Goal: Transaction & Acquisition: Purchase product/service

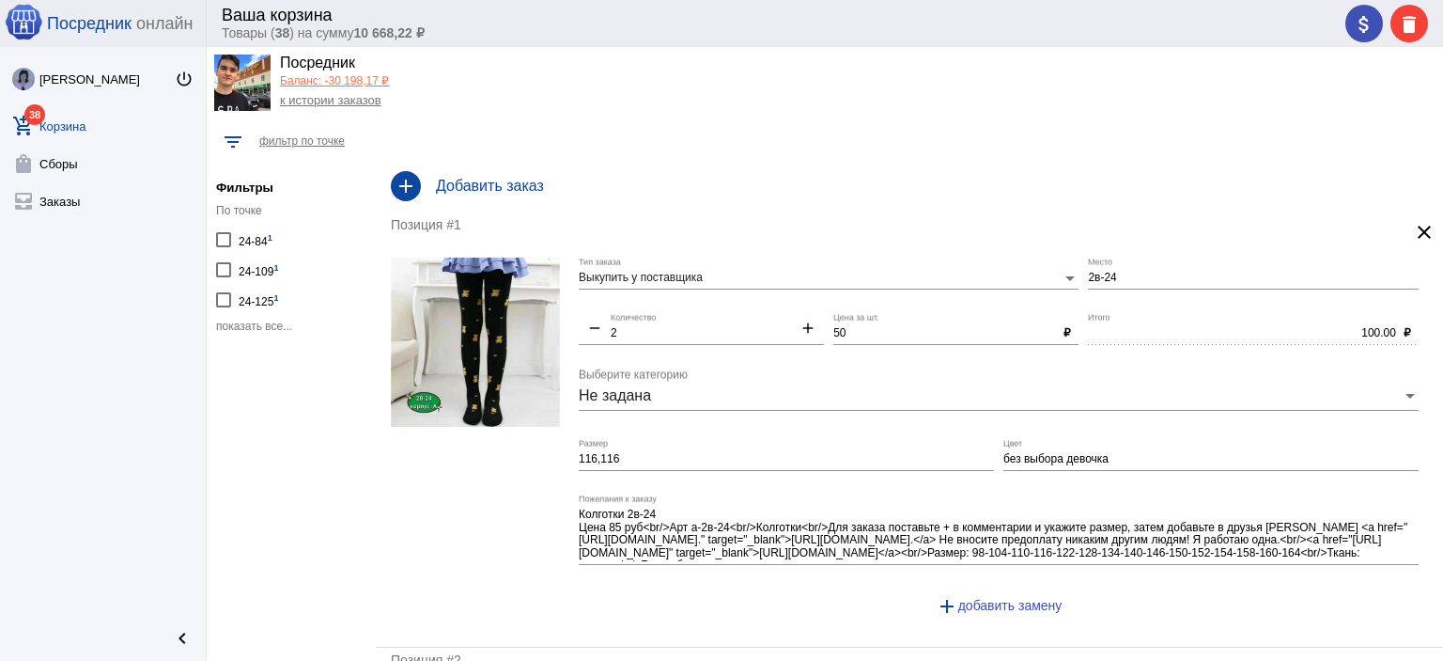
scroll to position [47, 0]
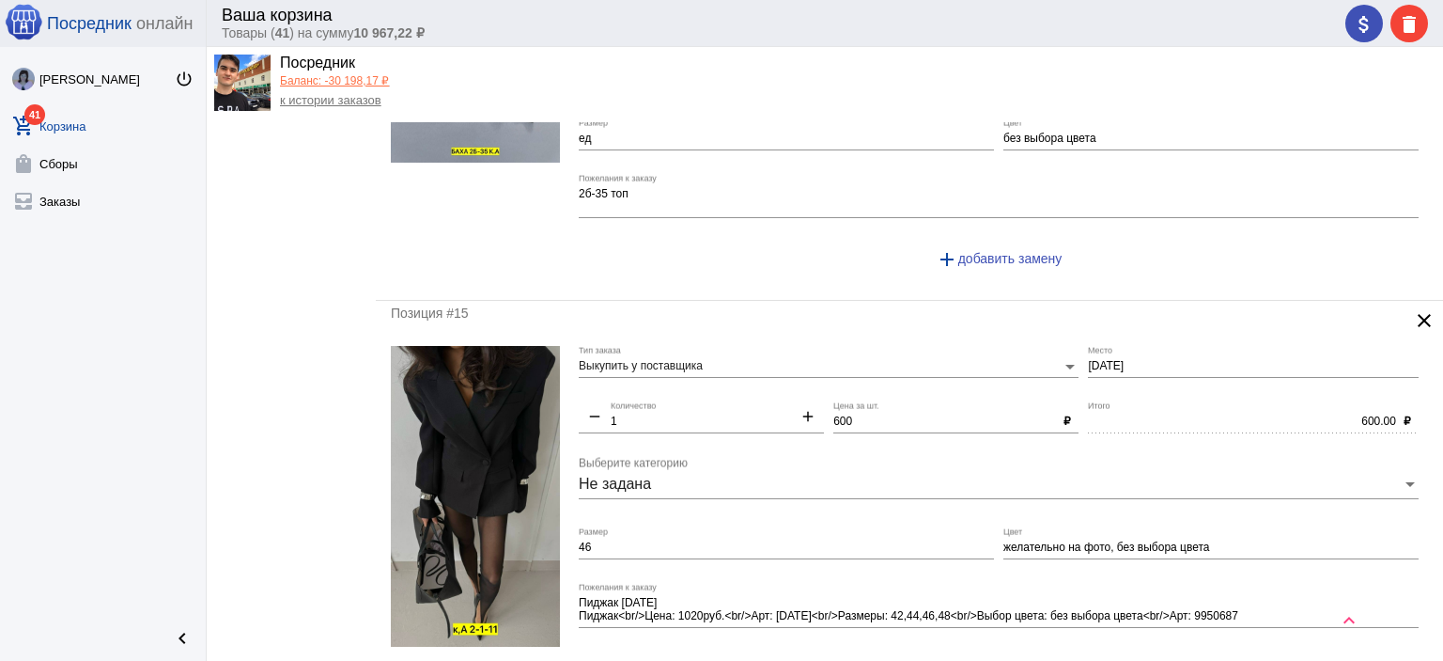
scroll to position [8215, 0]
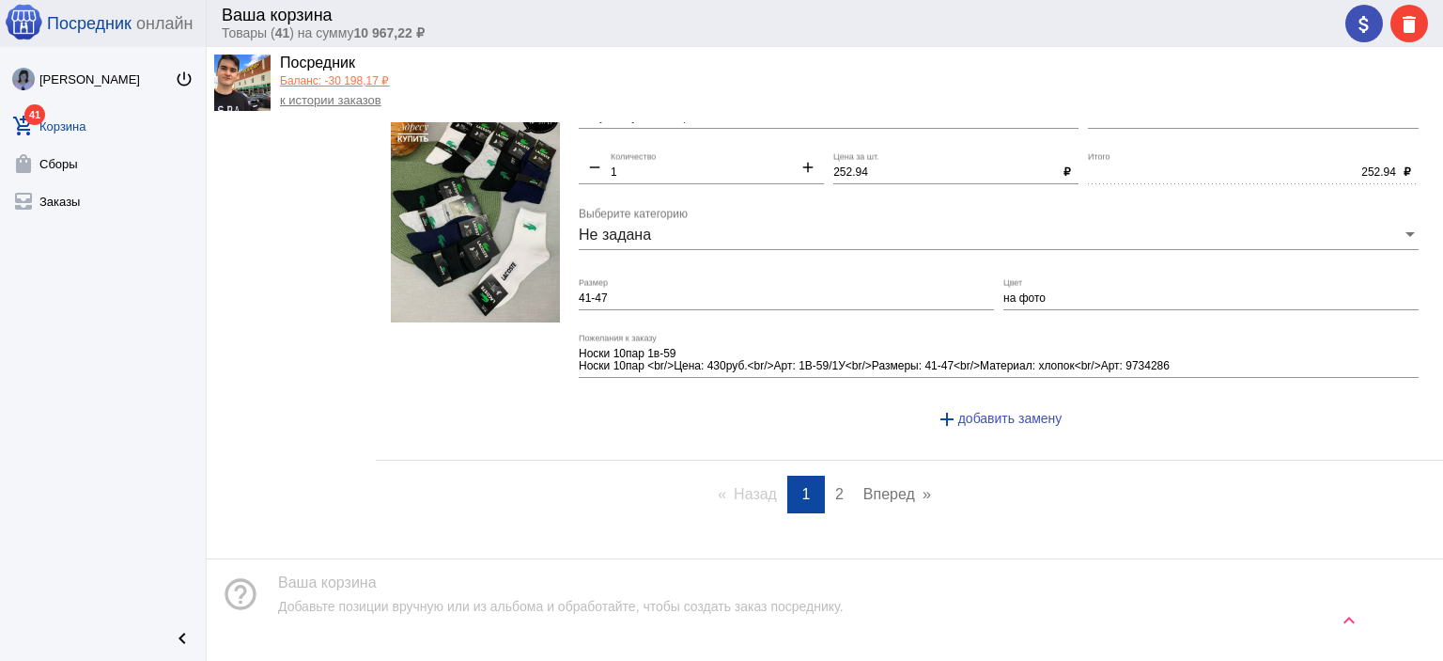
click at [876, 475] on link "Вперед page" at bounding box center [897, 494] width 86 height 38
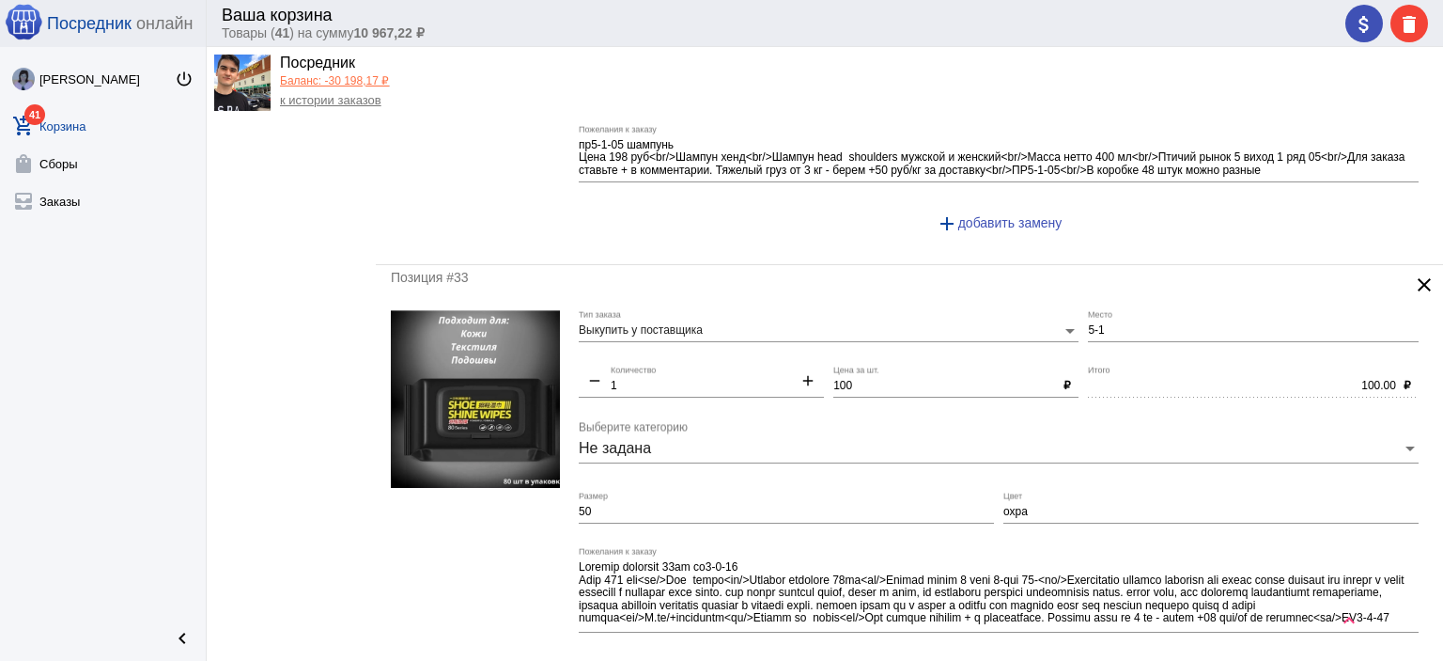
scroll to position [4950, 0]
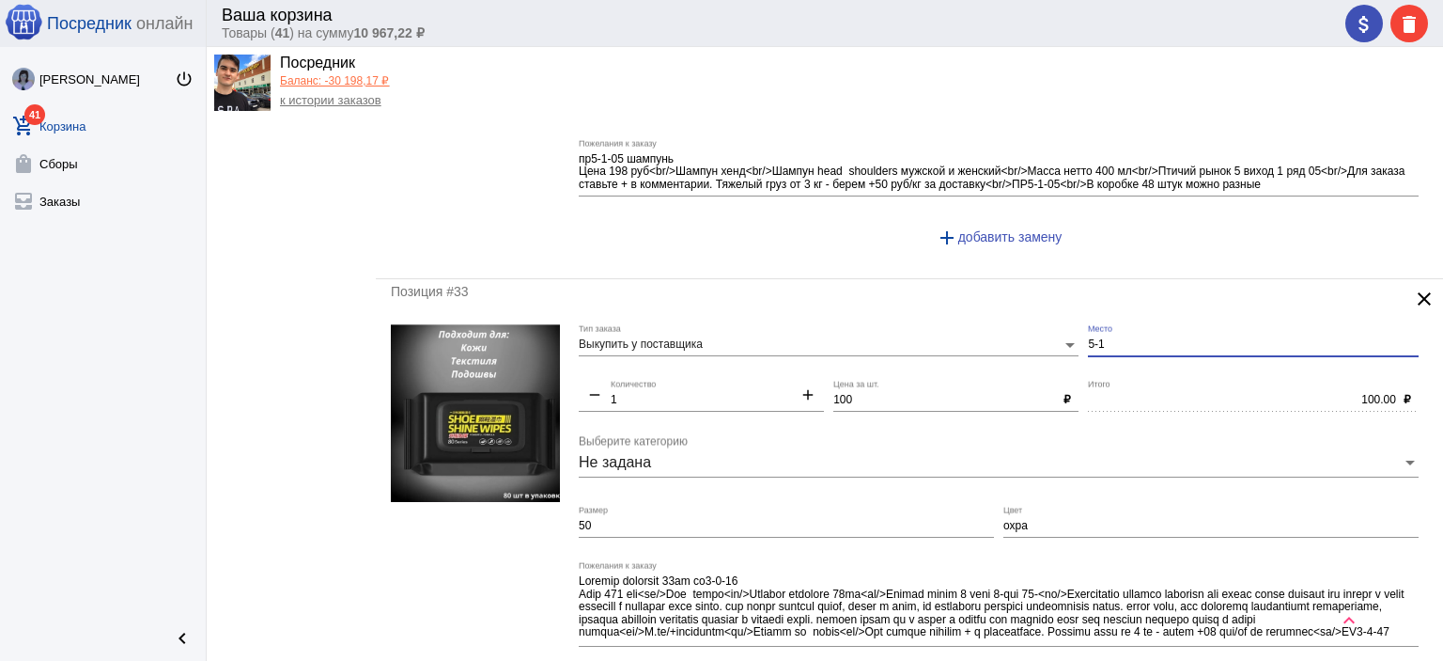
drag, startPoint x: 1116, startPoint y: 320, endPoint x: 1049, endPoint y: 304, distance: 69.7
click at [1077, 328] on div "Выкупить у поставщика Тип заказа 5-1 Место remove 1 Количество add 100 Цена за …" at bounding box center [1003, 518] width 849 height 389
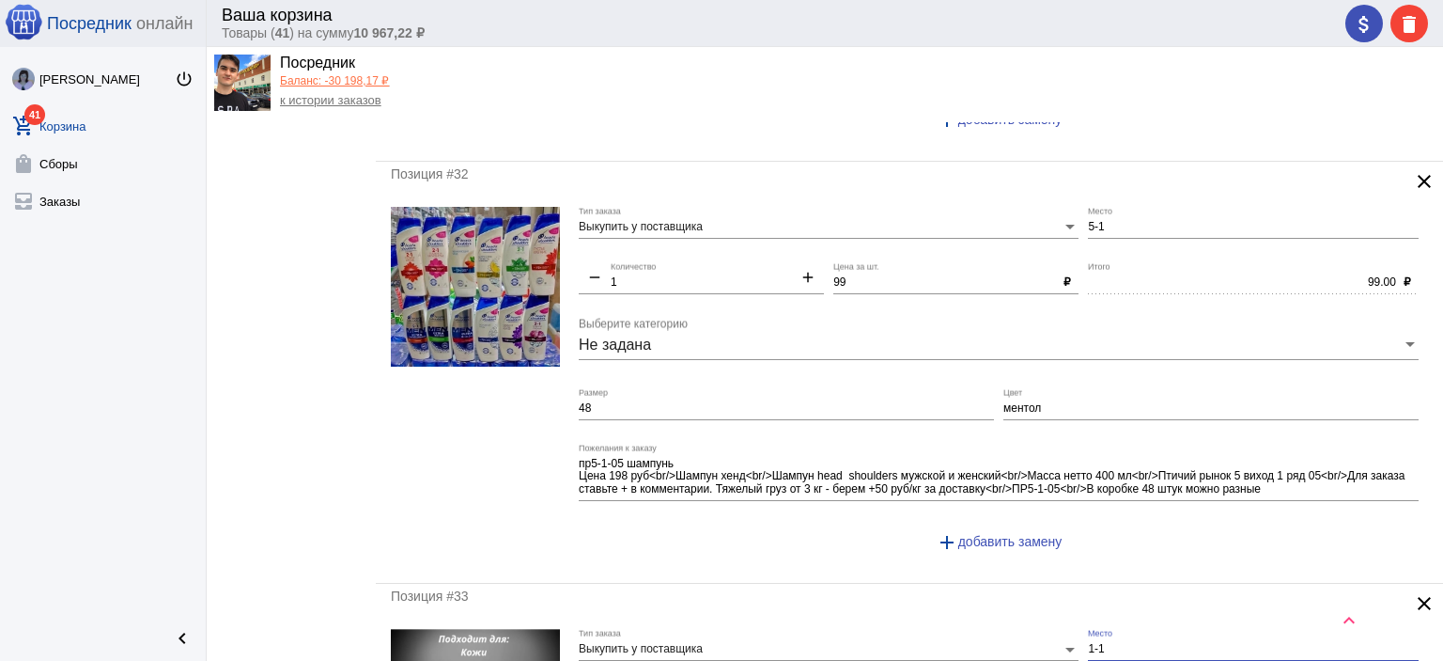
scroll to position [4574, 0]
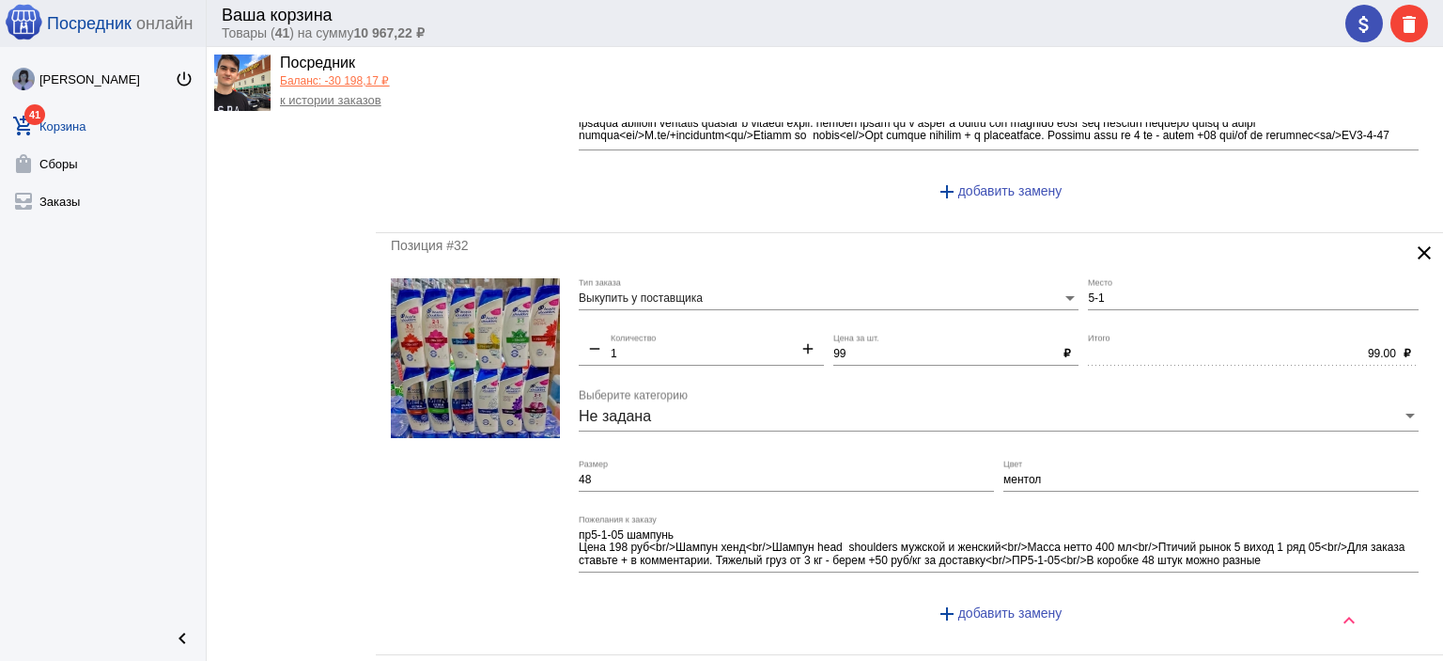
type input "1-1"
drag, startPoint x: 1108, startPoint y: 277, endPoint x: 1022, endPoint y: 283, distance: 85.7
click at [1037, 288] on div "Выкупить у поставщика Тип заказа 5-1 Место remove 1 Количество add 99 Цена за ш…" at bounding box center [1003, 459] width 849 height 362
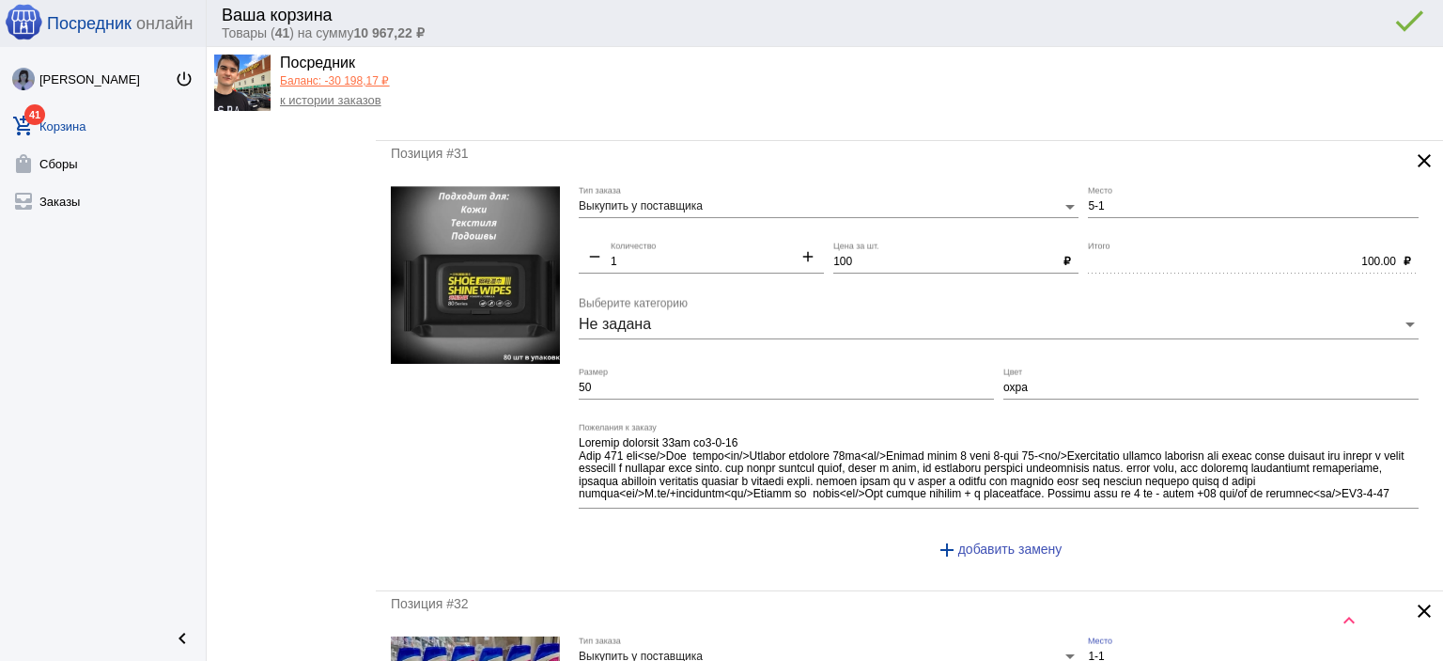
scroll to position [4198, 0]
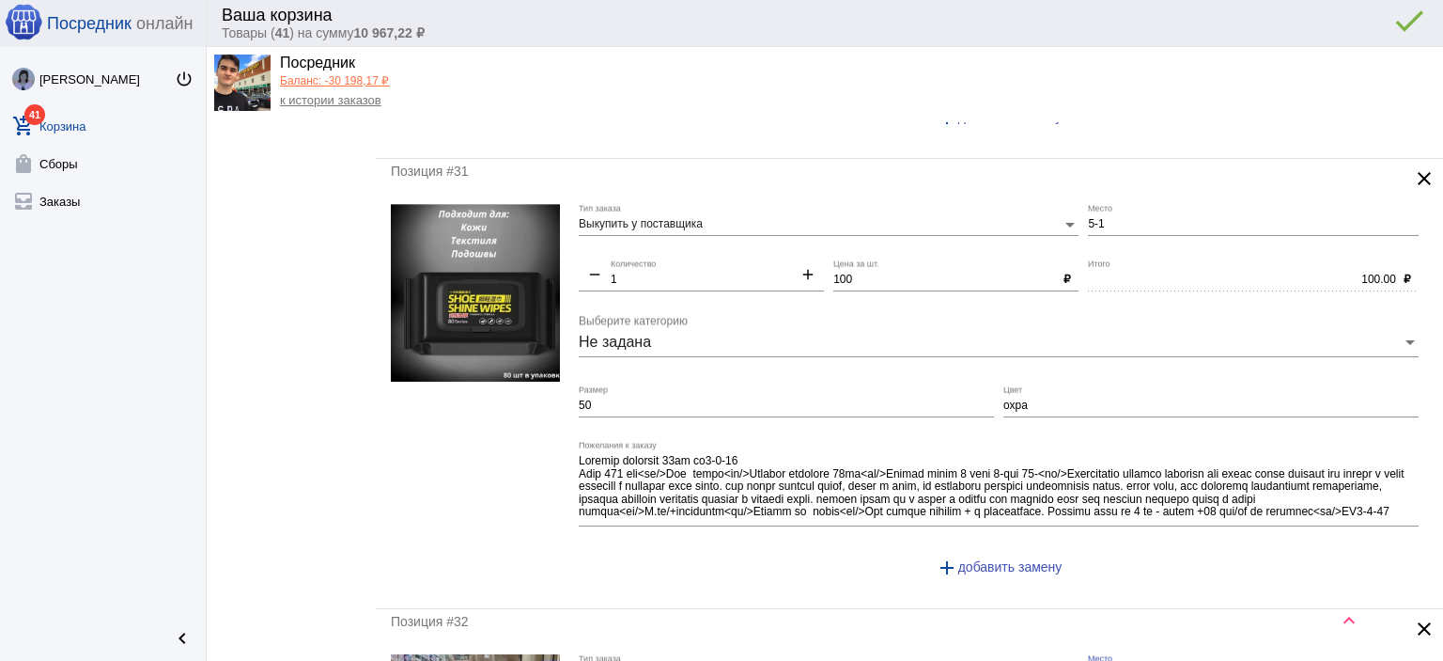
type input "1-1"
click at [113, 268] on div "Юлия Орлова power_settings_new add_shopping_cart 41 Корзина shopping_bag Сборы …" at bounding box center [103, 330] width 206 height 567
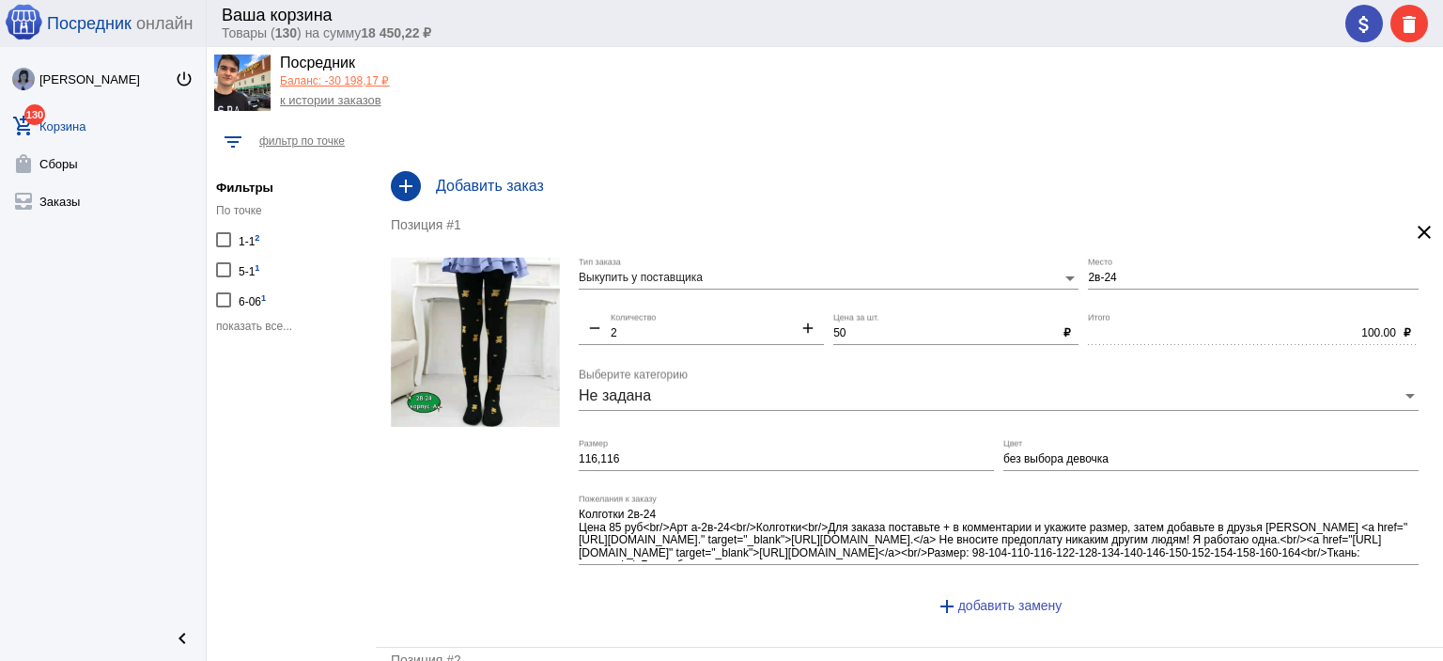
click at [254, 266] on div "5-1 1" at bounding box center [249, 269] width 21 height 25
checkbox input "true"
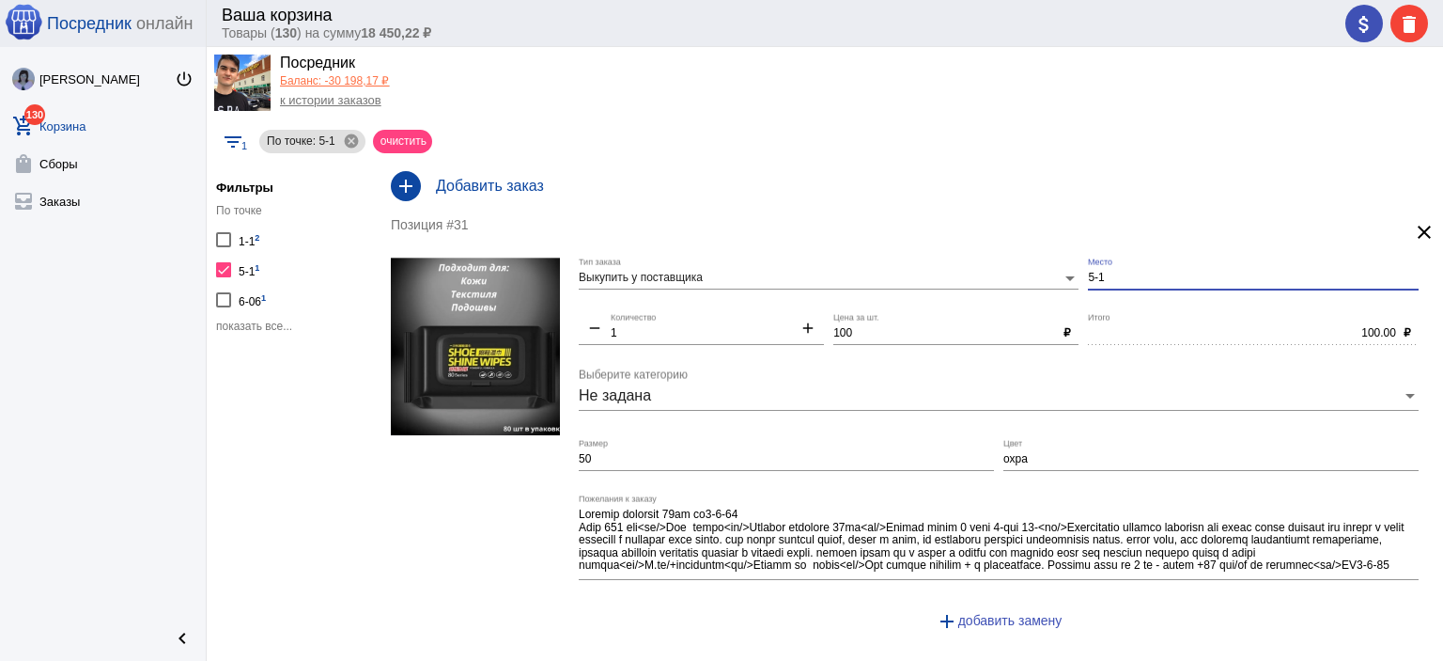
drag, startPoint x: 1096, startPoint y: 277, endPoint x: 1060, endPoint y: 280, distance: 35.8
click at [1056, 281] on div "Выкупить у поставщика Тип заказа 5-1 Место remove 1 Количество add 100 Цена за …" at bounding box center [1003, 451] width 849 height 389
type input "1-1"
click at [146, 321] on div "Юлия Орлова power_settings_new add_shopping_cart 130 Корзина shopping_bag Сборы…" at bounding box center [103, 330] width 206 height 567
click at [1367, 34] on mat-icon "attach_money" at bounding box center [1364, 24] width 23 height 23
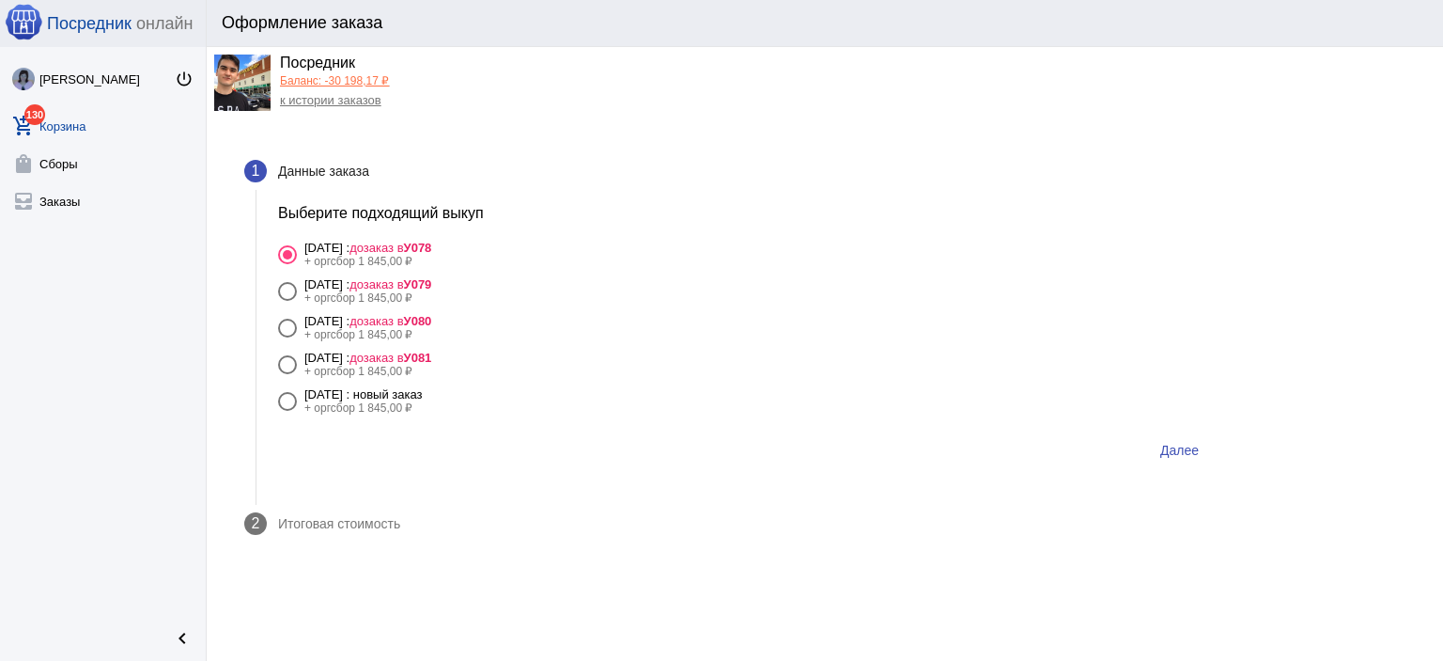
click at [423, 388] on div "8 сентября Понедельник : новый заказ" at bounding box center [363, 394] width 118 height 14
click at [288, 411] on input "8 сентября Понедельник : новый заказ + оргсбор 1 845,00 ₽" at bounding box center [287, 411] width 1 height 1
radio input "true"
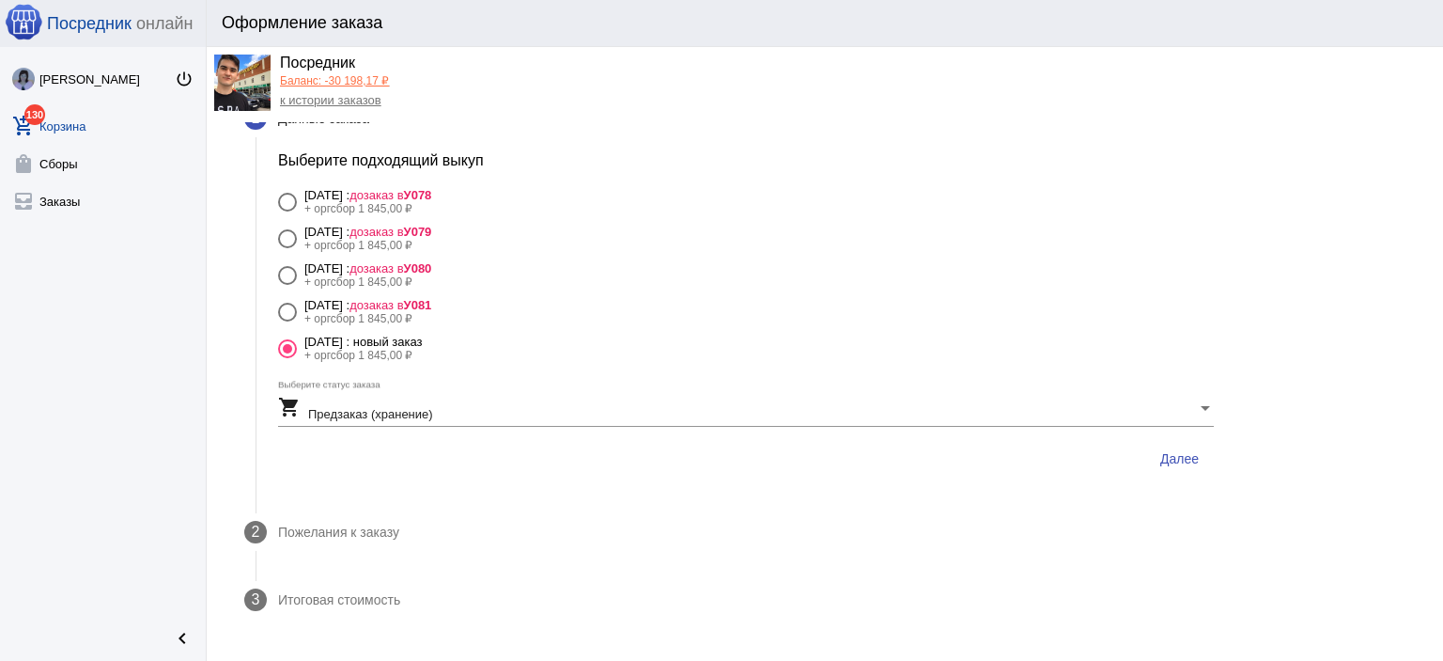
scroll to position [94, 0]
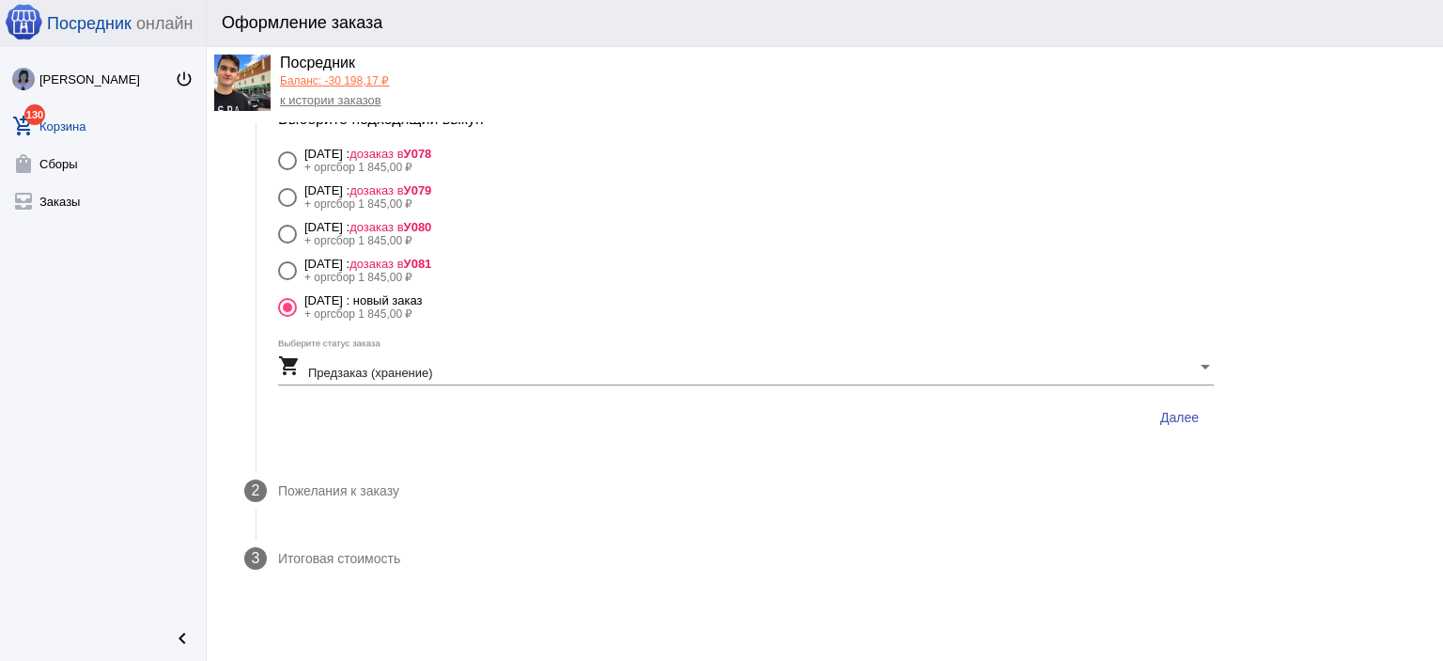
click at [496, 495] on mat-step-header "2 Пожелания к заказу" at bounding box center [729, 491] width 1015 height 68
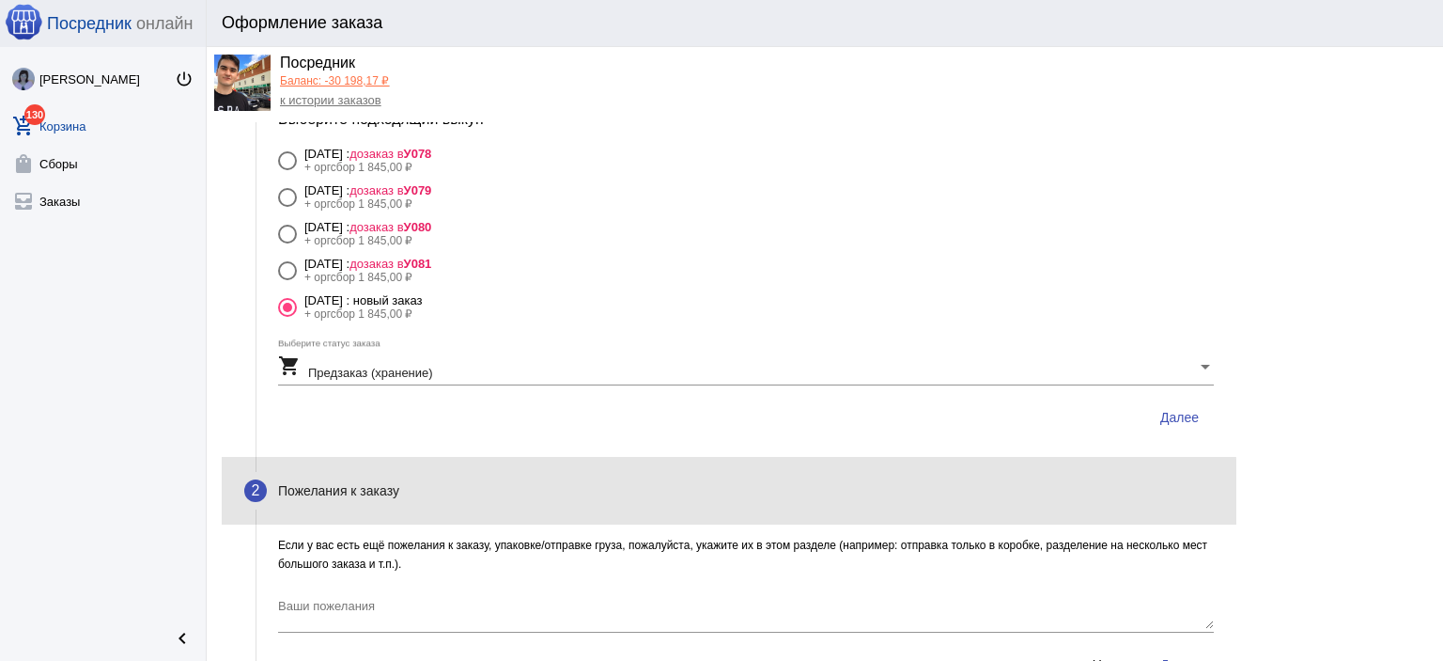
scroll to position [0, 0]
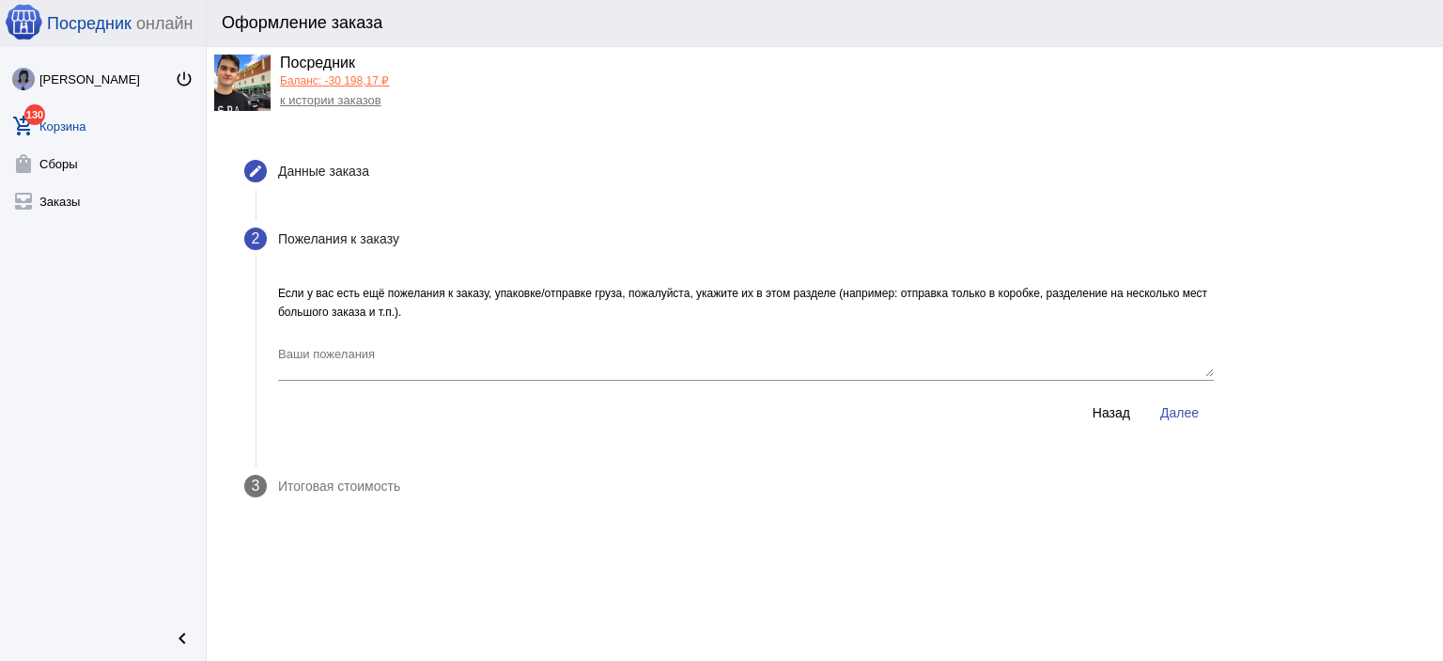
click at [479, 345] on div "Ваши пожелания" at bounding box center [746, 357] width 936 height 48
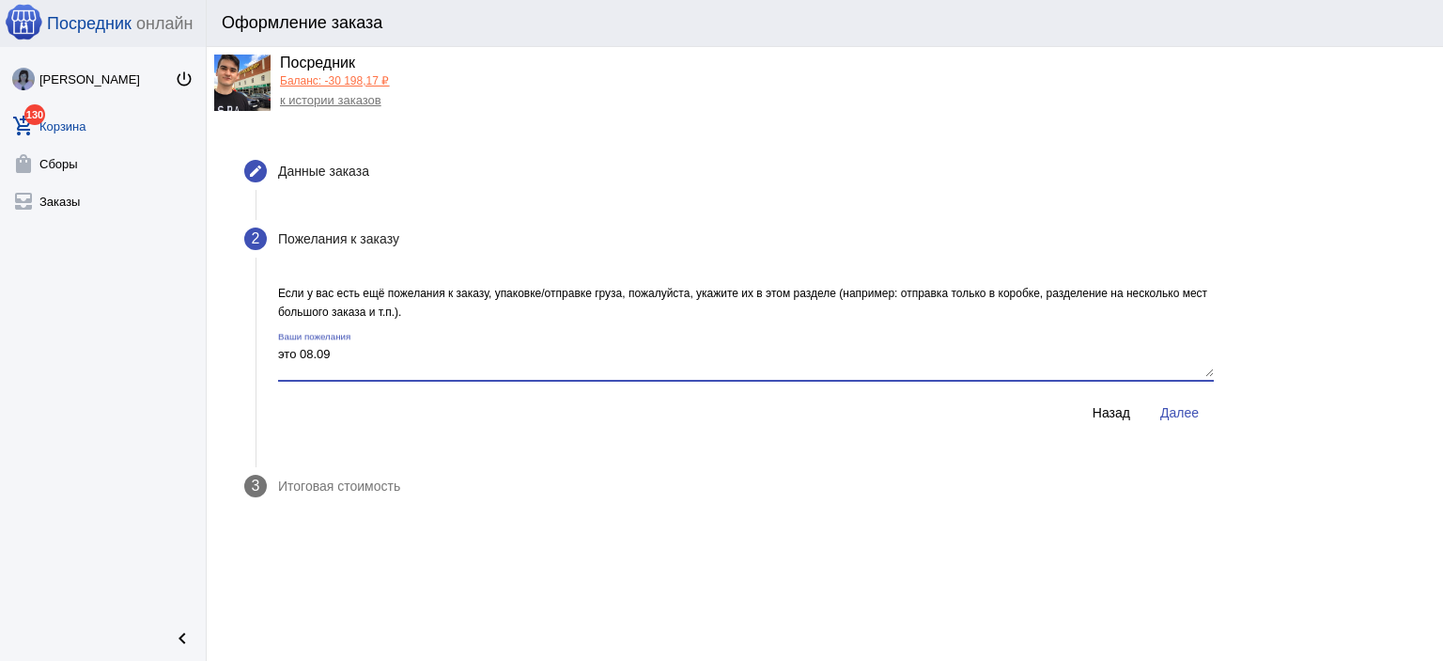
type textarea "это 08.09"
click at [1182, 414] on span "Далее" at bounding box center [1179, 412] width 39 height 15
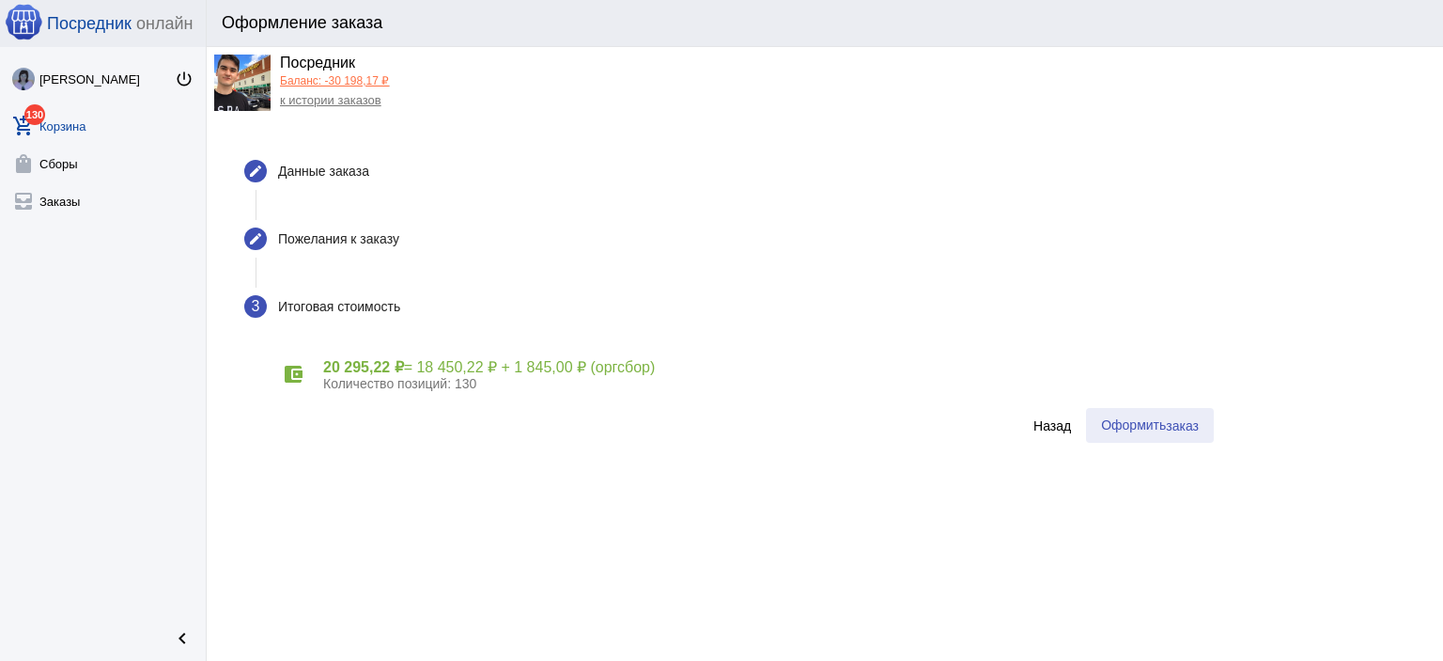
click at [1182, 412] on button "Оформить заказ" at bounding box center [1150, 425] width 128 height 35
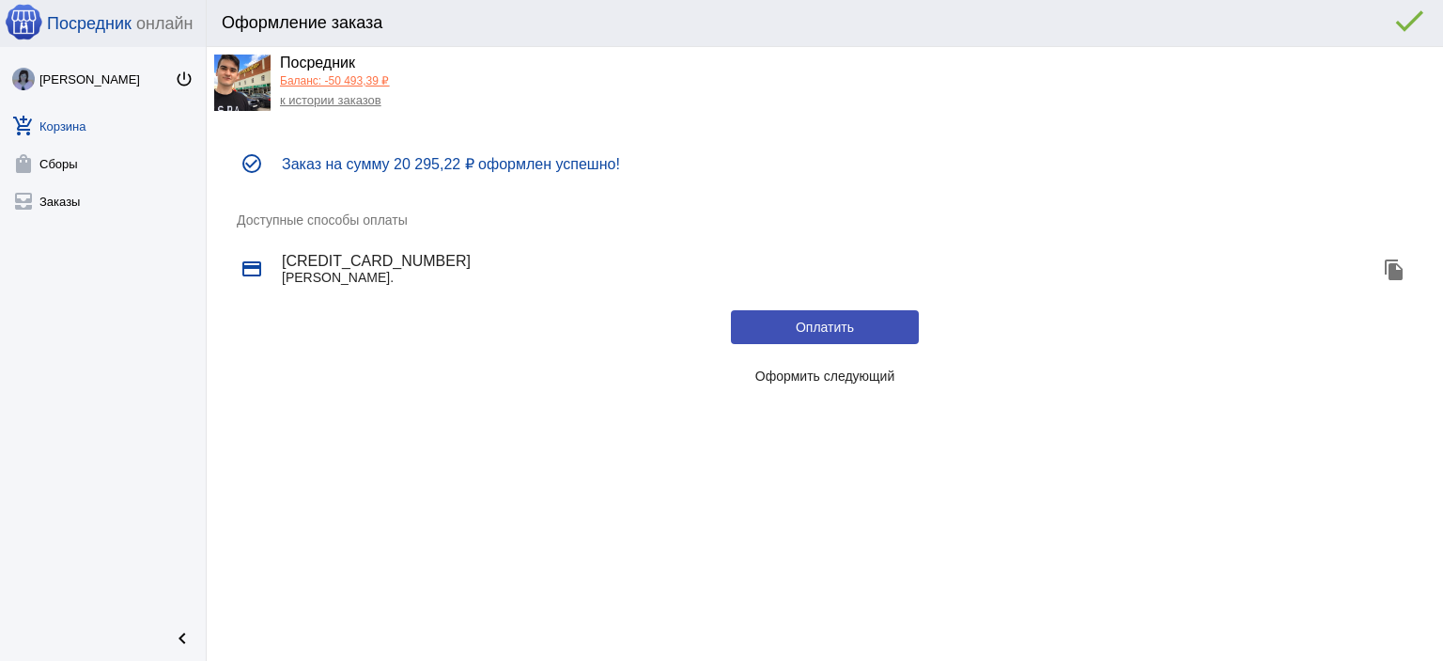
click at [896, 374] on button "Оформить следующий" at bounding box center [825, 376] width 188 height 34
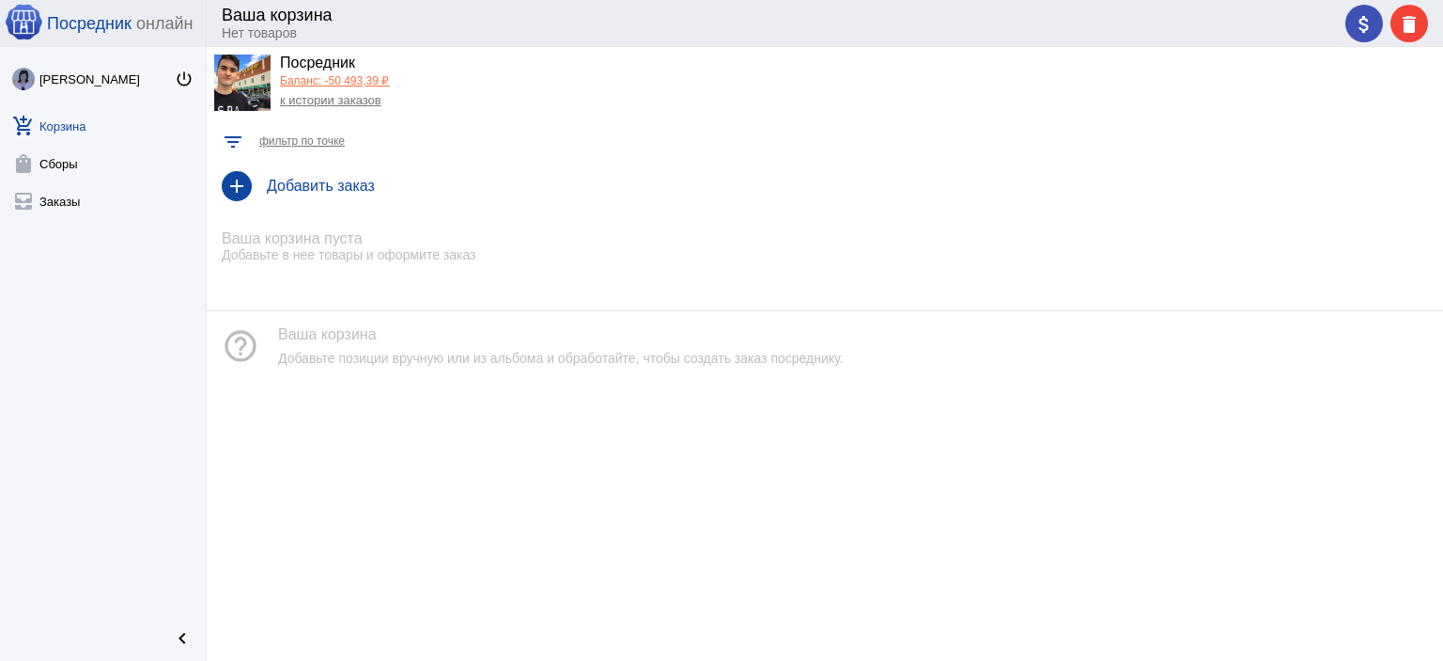
click at [326, 83] on link "Баланс: -50 493,39 ₽" at bounding box center [334, 80] width 109 height 13
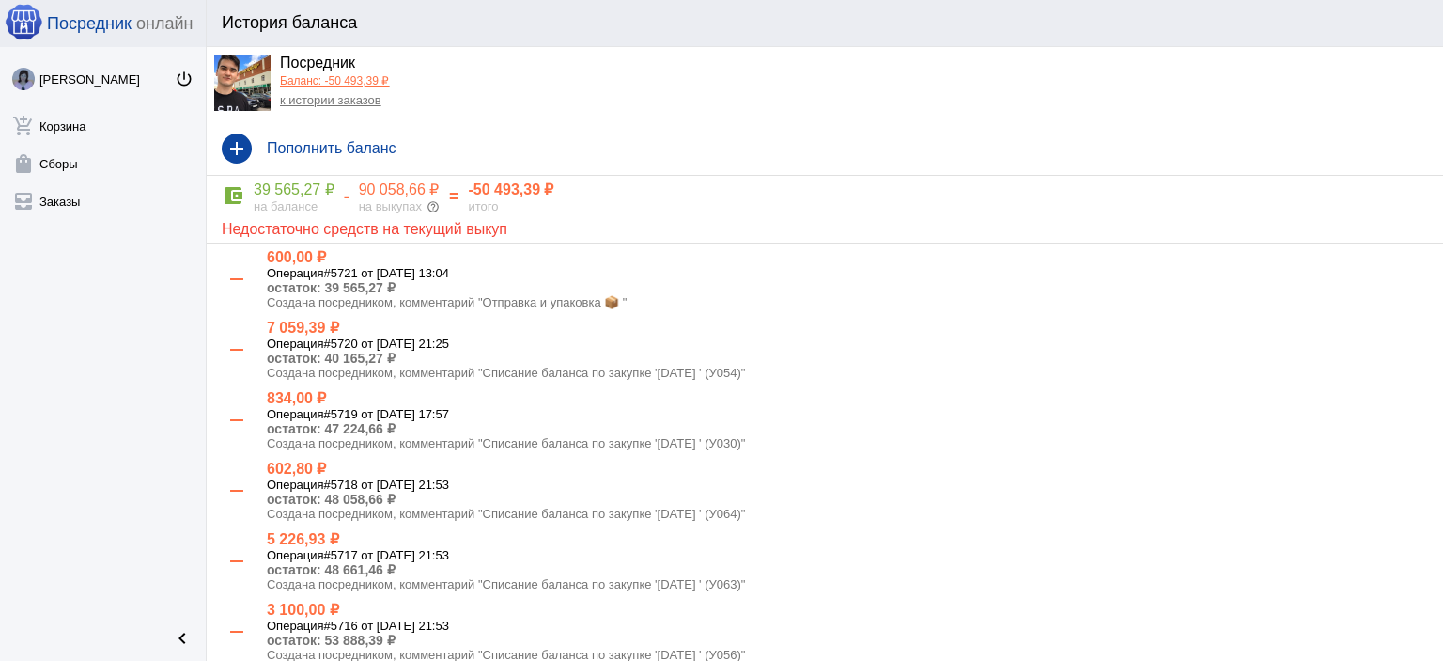
click at [285, 106] on link "к истории заказов" at bounding box center [330, 100] width 101 height 14
